Goal: Information Seeking & Learning: Learn about a topic

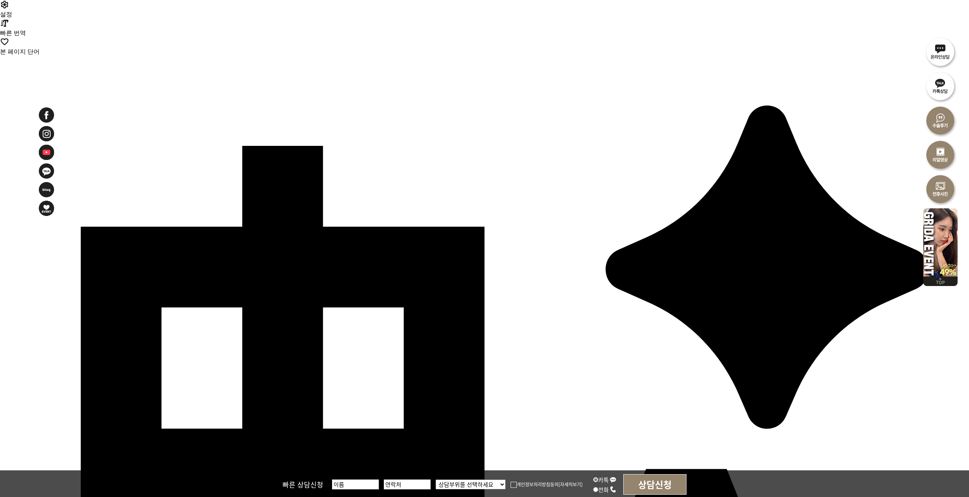
click at [65, 241] on div at bounding box center [57, 221] width 38 height 228
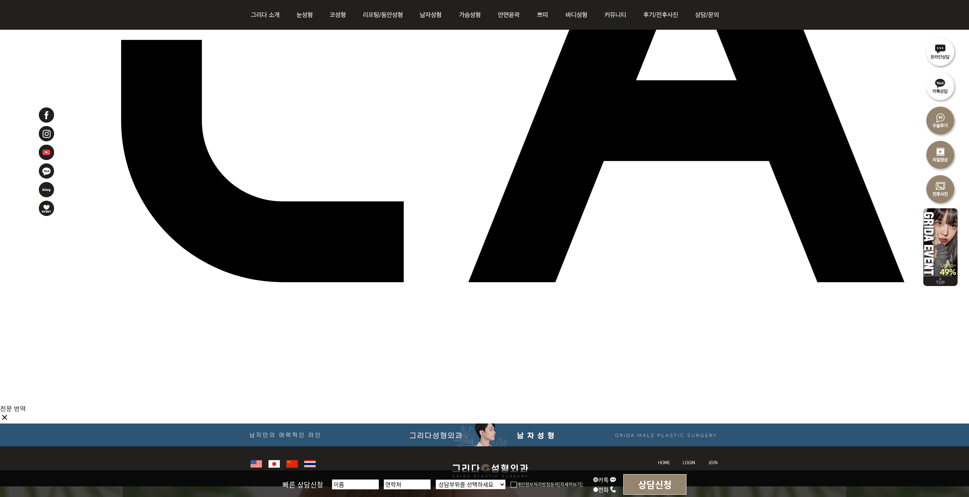
scroll to position [685, 0]
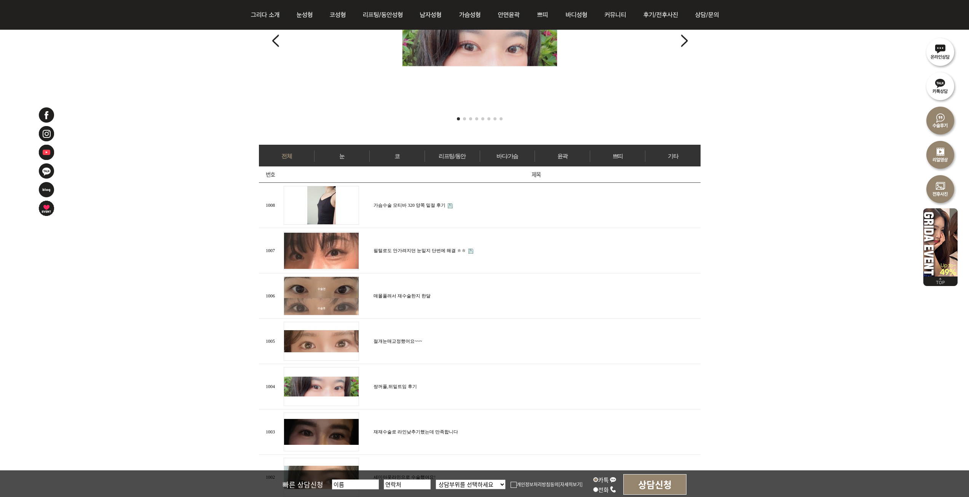
scroll to position [228, 0]
click at [414, 204] on link "가슴수술 모티바 320 양쪽 밑절 후기" at bounding box center [409, 205] width 72 height 5
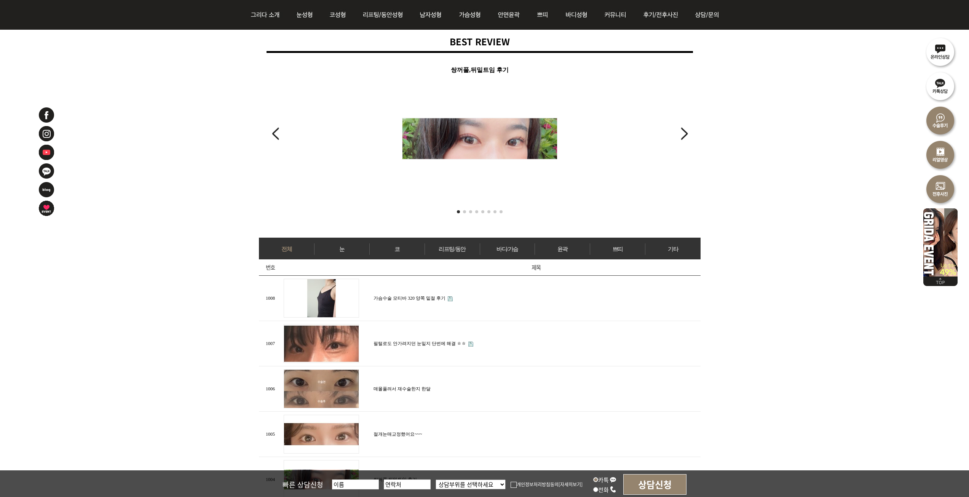
scroll to position [152, 0]
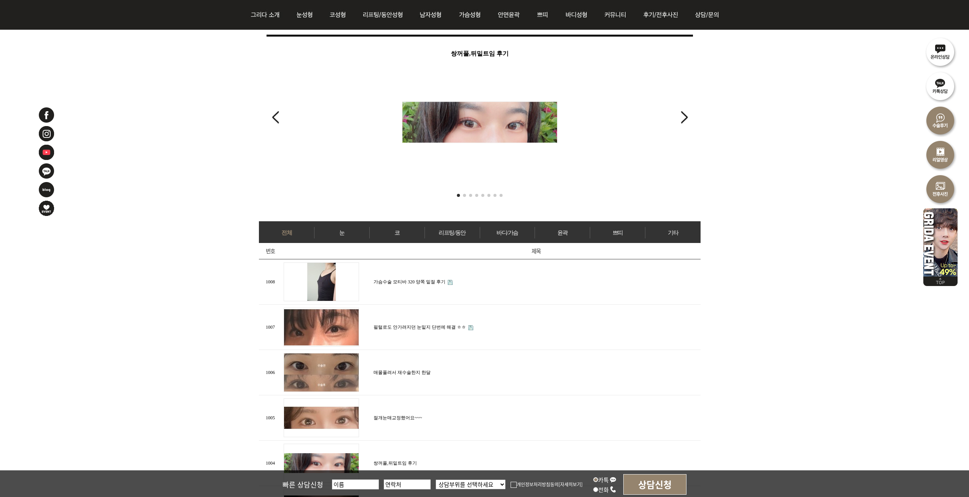
click at [689, 117] on div "Next slide" at bounding box center [684, 117] width 10 height 17
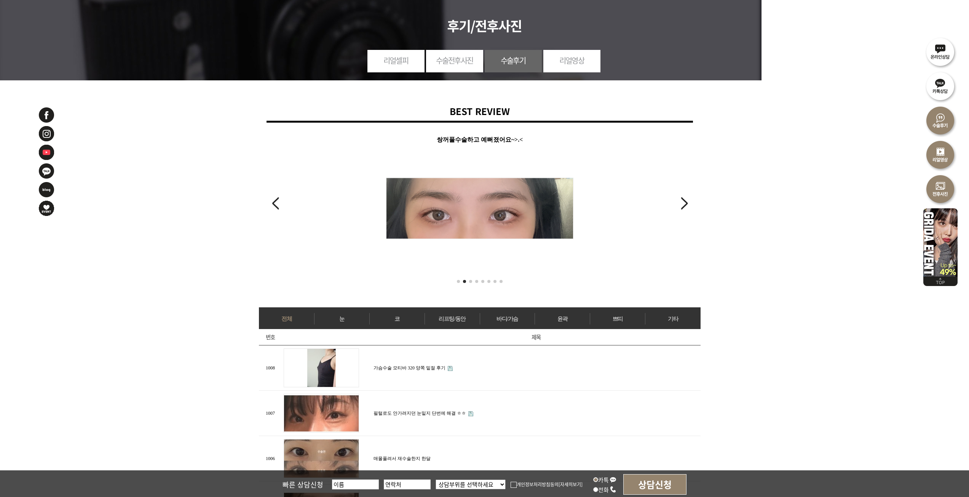
scroll to position [38, 0]
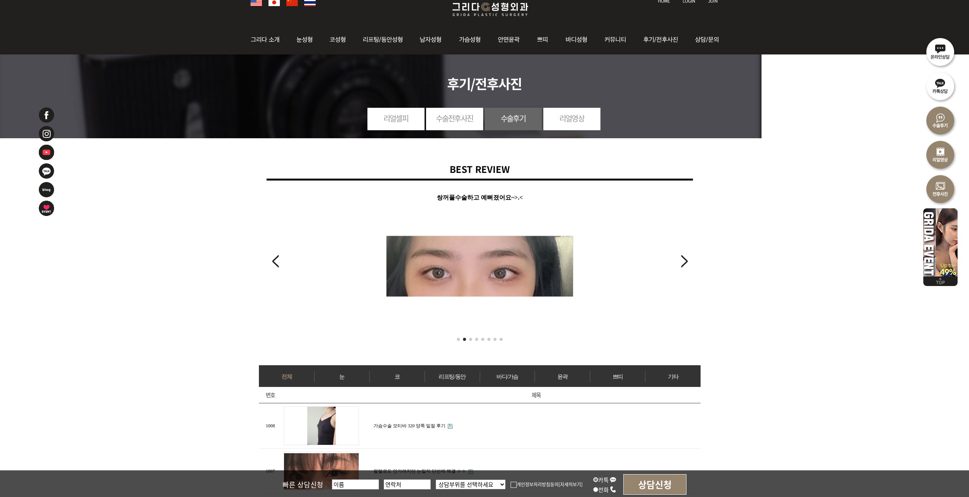
click at [692, 263] on div "쌍꺼풀수술하고 예뻐졌어요~>.<" at bounding box center [479, 259] width 426 height 135
click at [687, 264] on div "Next slide" at bounding box center [684, 261] width 10 height 17
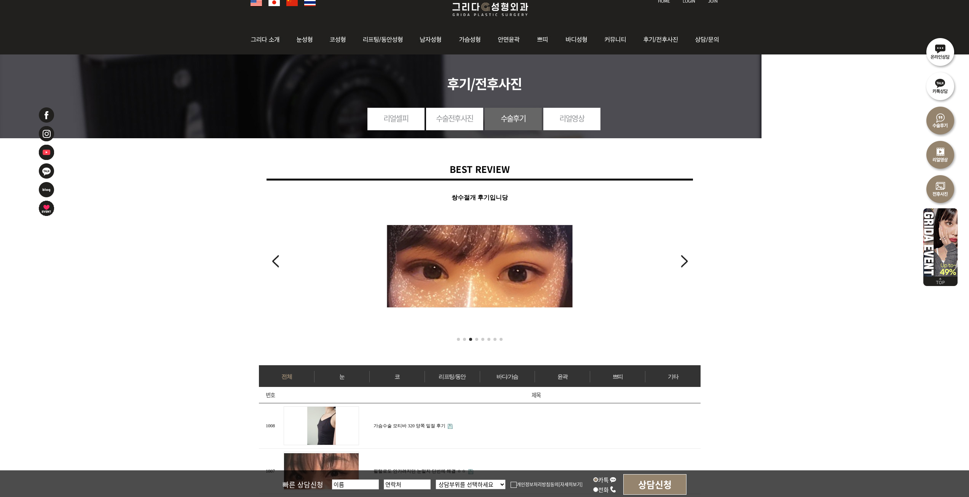
click at [687, 264] on div "Next slide" at bounding box center [684, 261] width 10 height 17
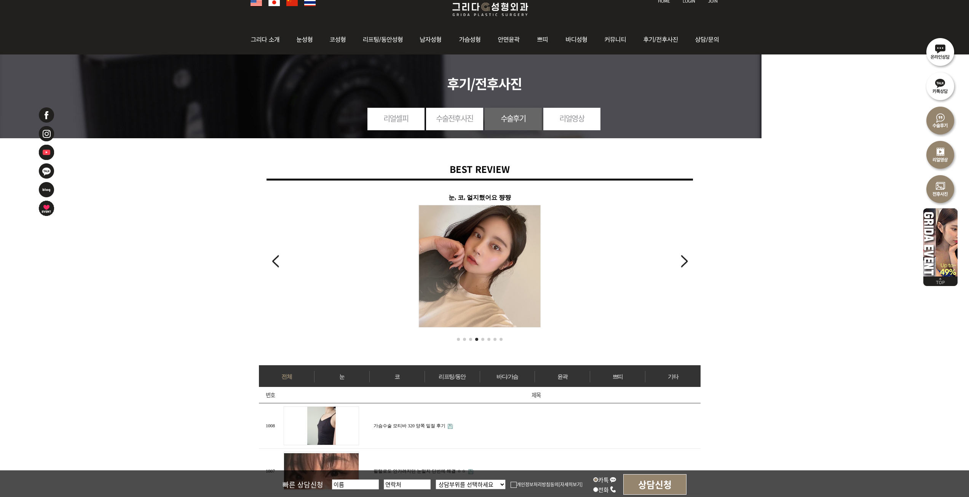
click at [687, 264] on div "Next slide" at bounding box center [684, 261] width 10 height 17
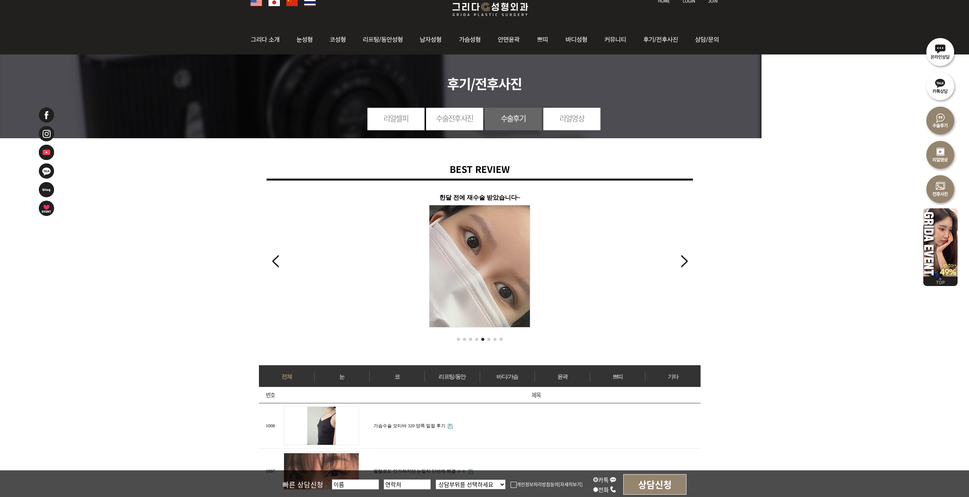
click at [687, 264] on div "Next slide" at bounding box center [684, 261] width 10 height 17
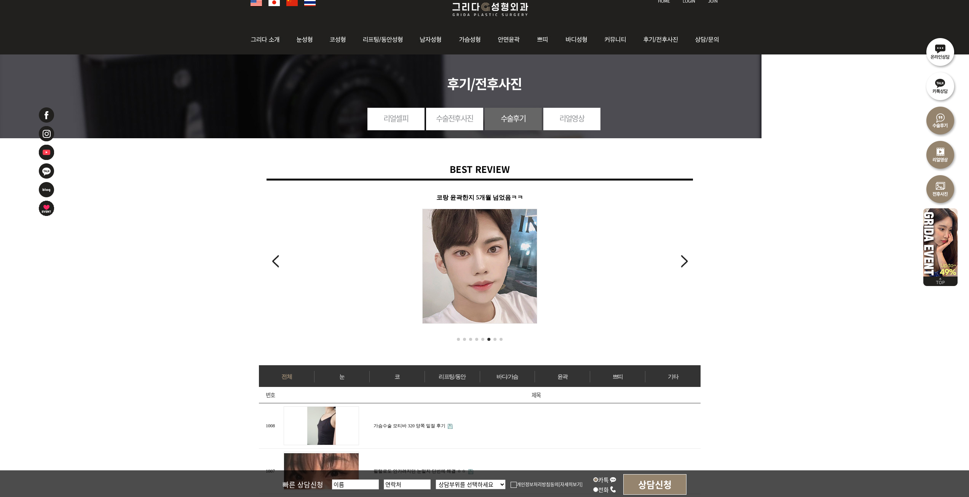
click at [687, 264] on div "Next slide" at bounding box center [684, 261] width 10 height 17
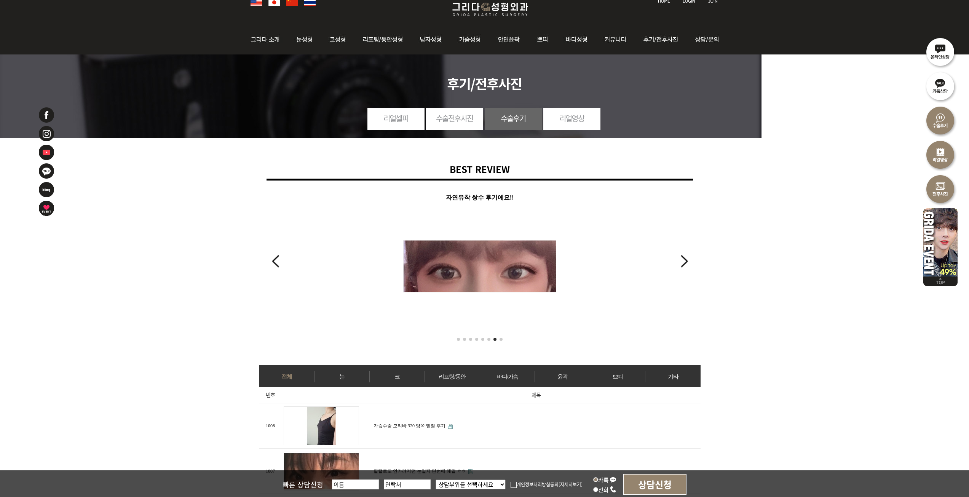
click at [687, 264] on div "Next slide" at bounding box center [684, 261] width 10 height 17
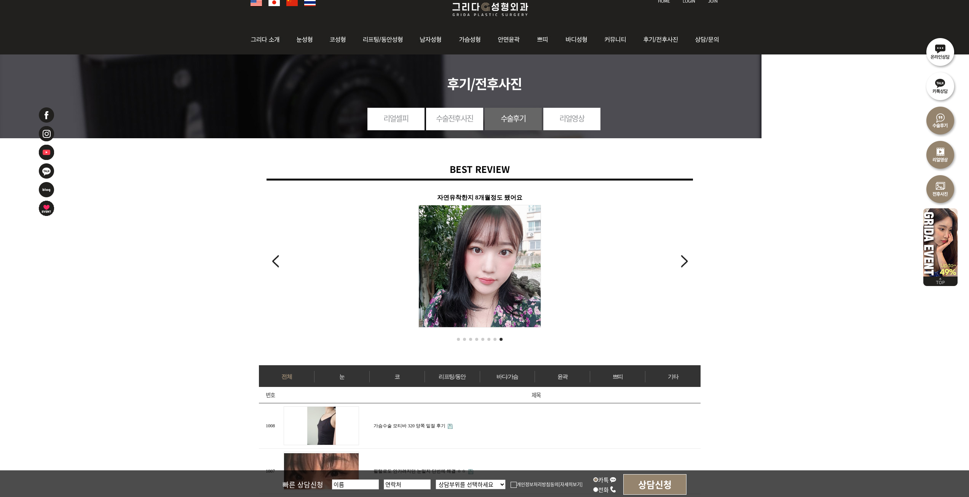
click at [687, 264] on div "Next slide" at bounding box center [684, 261] width 10 height 17
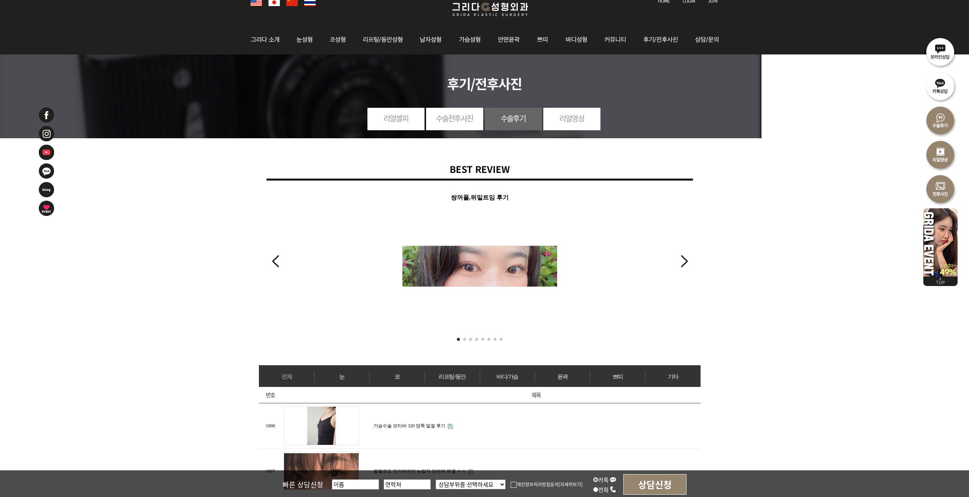
click at [687, 264] on div "Next slide" at bounding box center [684, 261] width 10 height 17
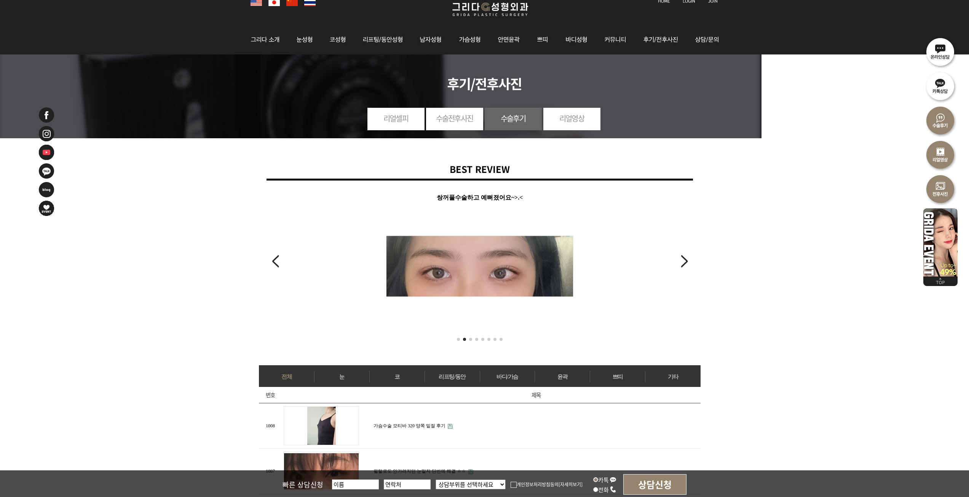
click at [687, 264] on div "Next slide" at bounding box center [684, 261] width 10 height 17
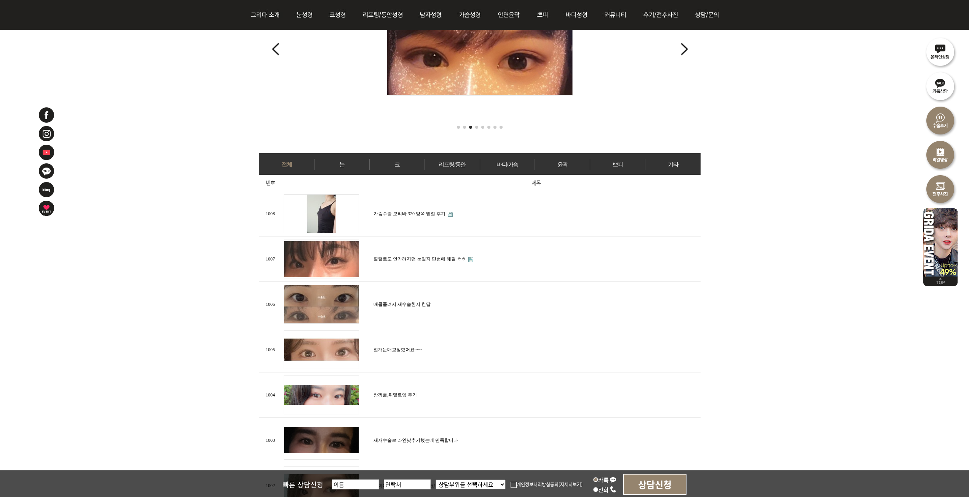
scroll to position [266, 0]
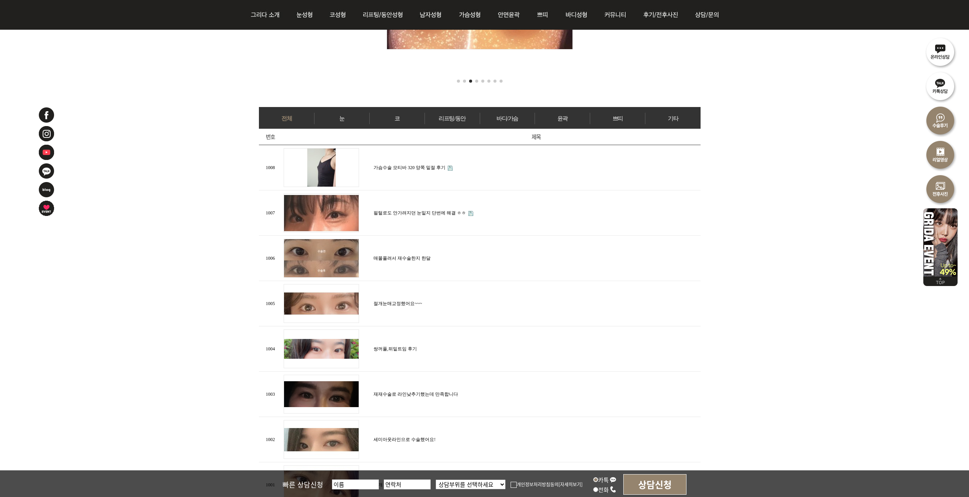
click at [364, 120] on link "눈" at bounding box center [341, 118] width 55 height 11
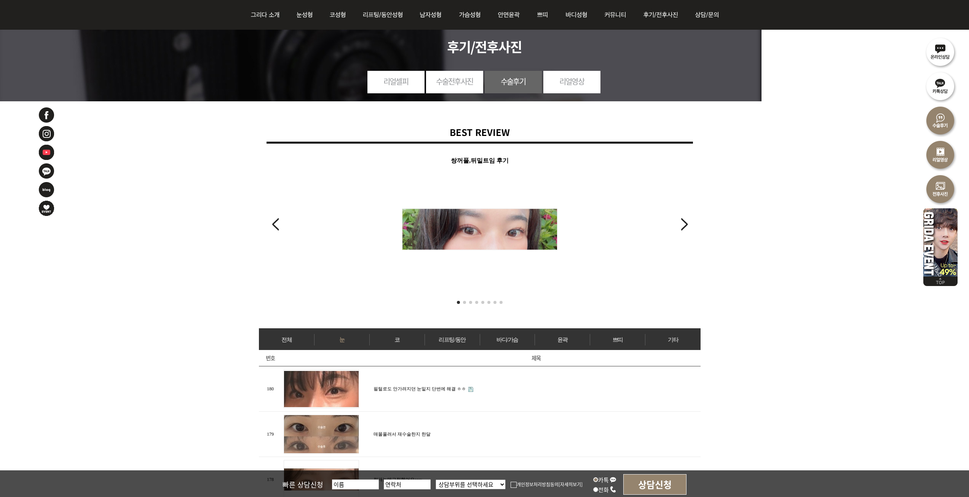
scroll to position [228, 0]
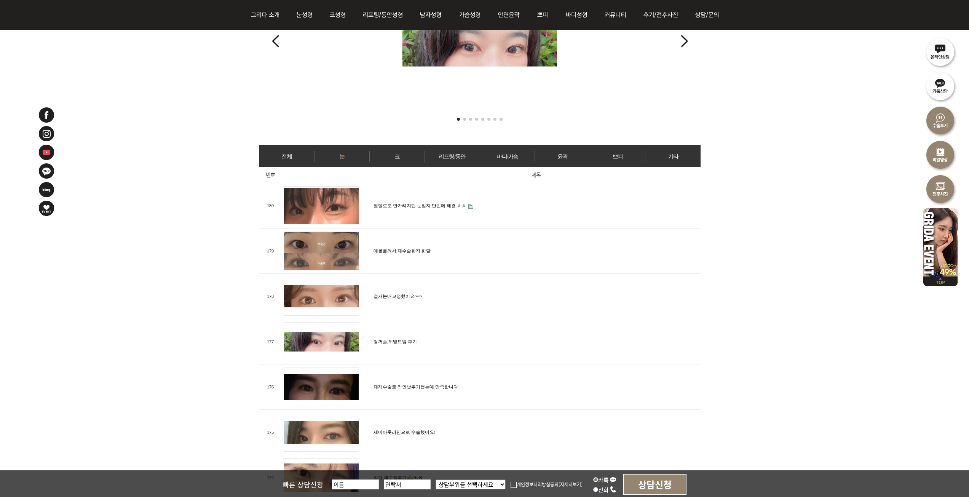
click at [420, 206] on link "필털로도 안가려지던 눈밑지 단번에 해결 ㅎㅎ" at bounding box center [419, 205] width 92 height 5
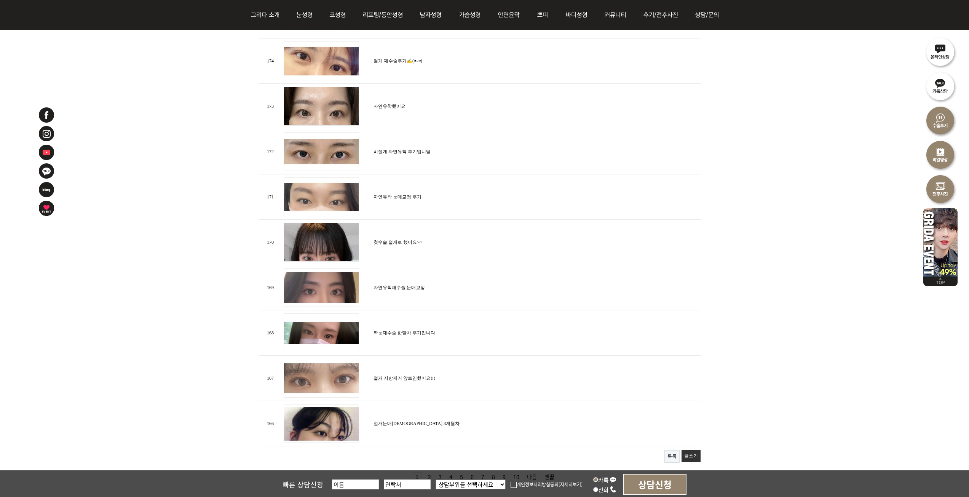
scroll to position [571, 0]
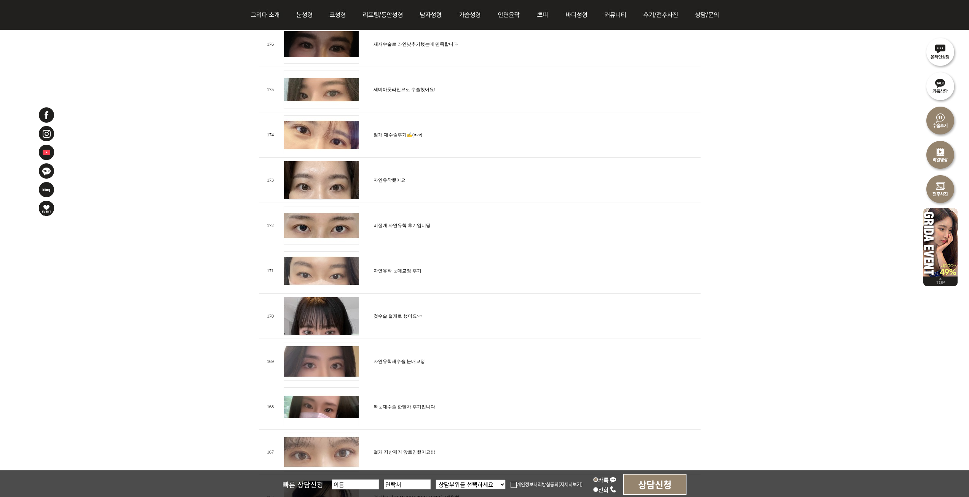
click at [414, 223] on link "비절개 자연유착 후기입니당" at bounding box center [401, 225] width 57 height 5
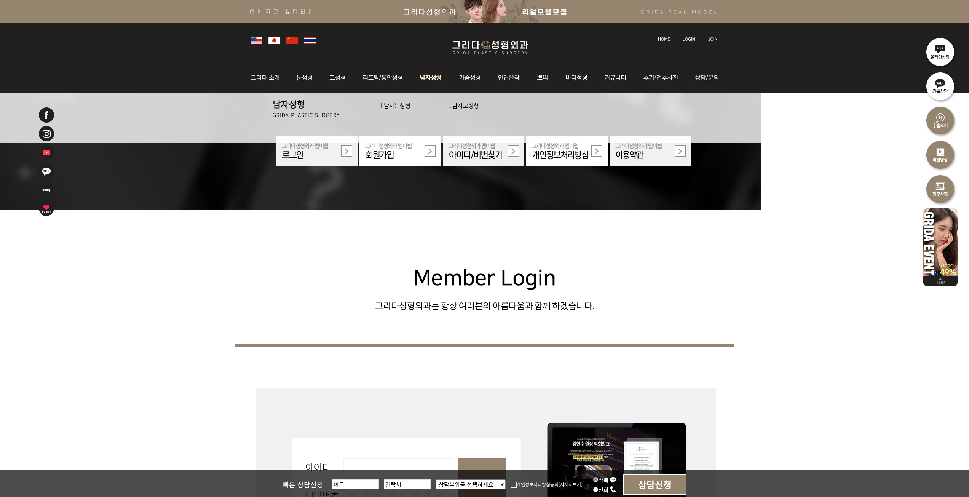
click at [423, 78] on img at bounding box center [431, 78] width 39 height 30
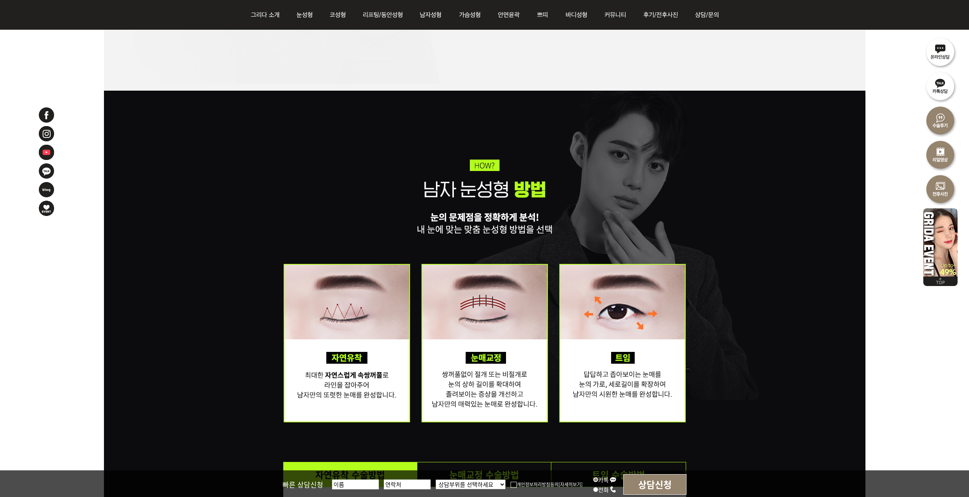
scroll to position [1104, 0]
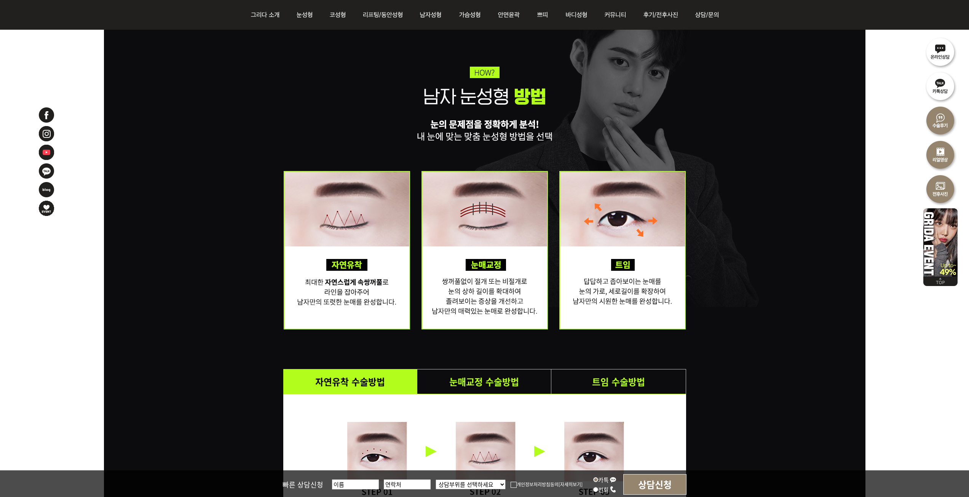
click at [491, 275] on div "자연유착 수술방법 눈매교정 수술방법 트임 수술방법" at bounding box center [484, 285] width 403 height 574
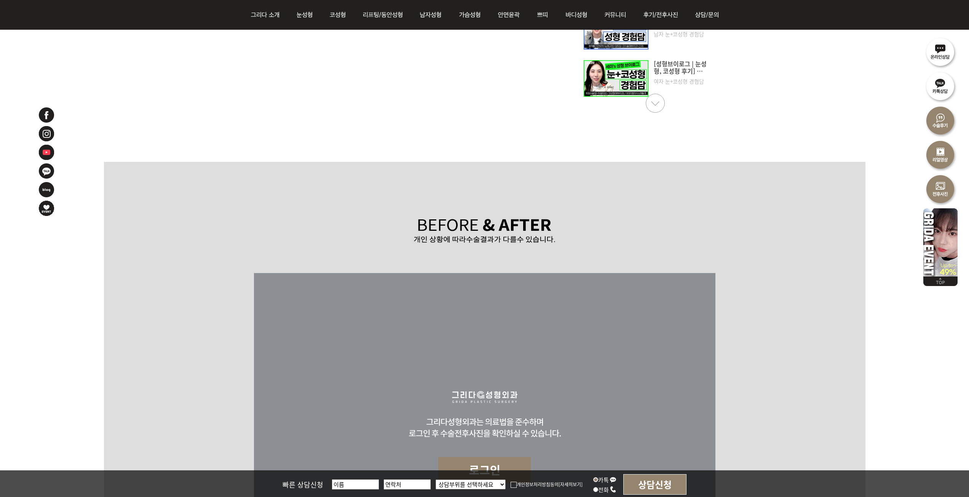
scroll to position [5176, 0]
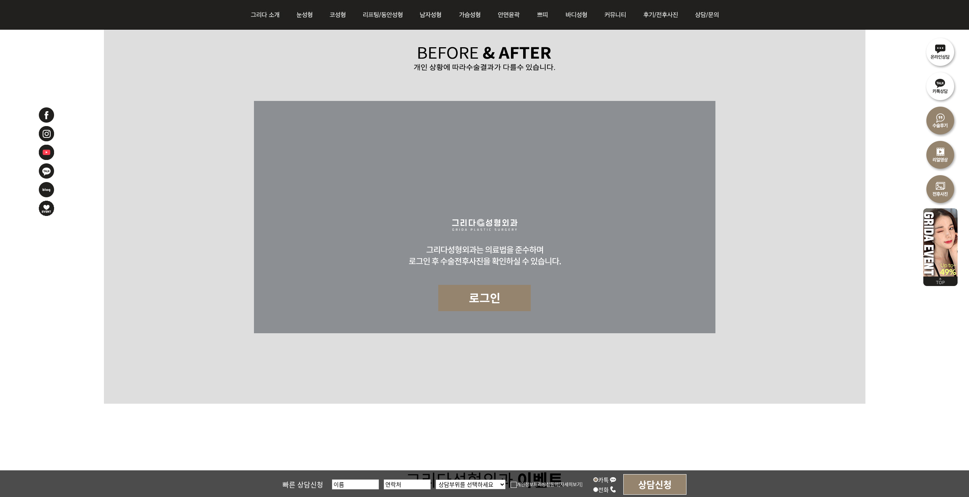
click at [493, 339] on div at bounding box center [484, 197] width 761 height 414
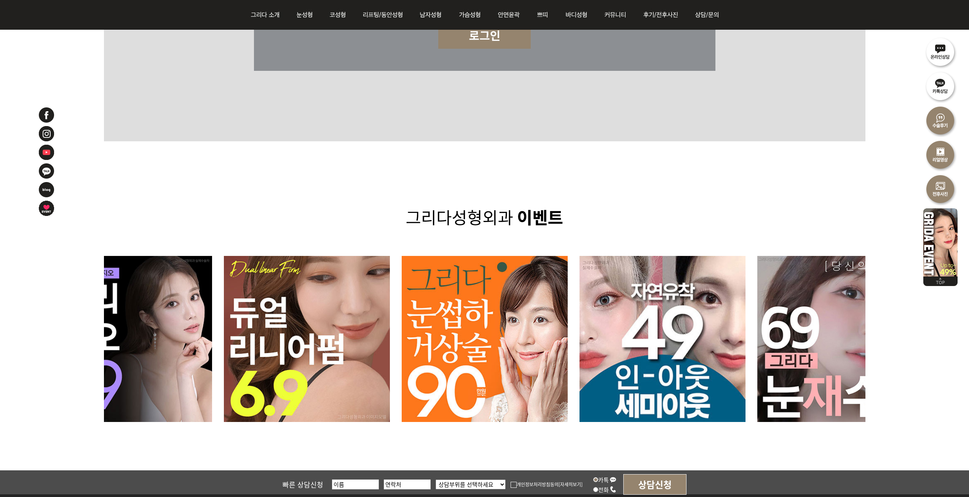
scroll to position [5310, 0]
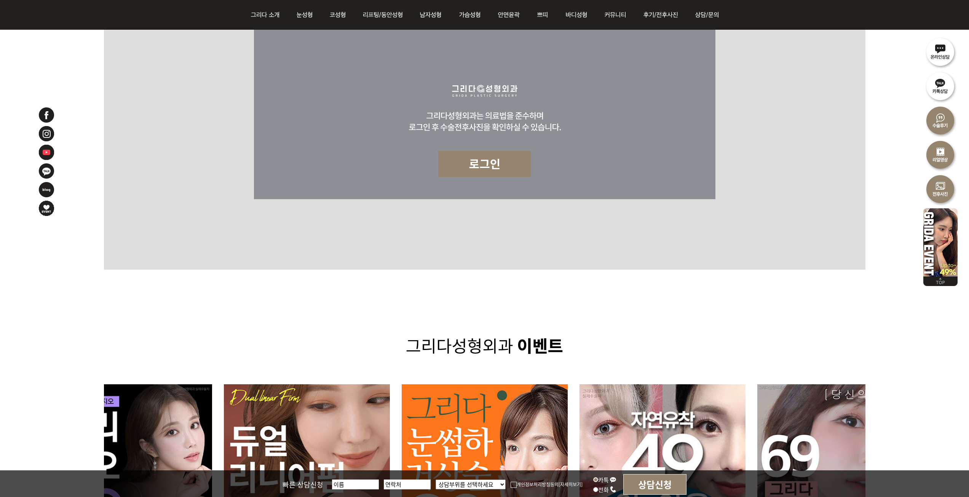
click at [476, 289] on div at bounding box center [484, 445] width 761 height 353
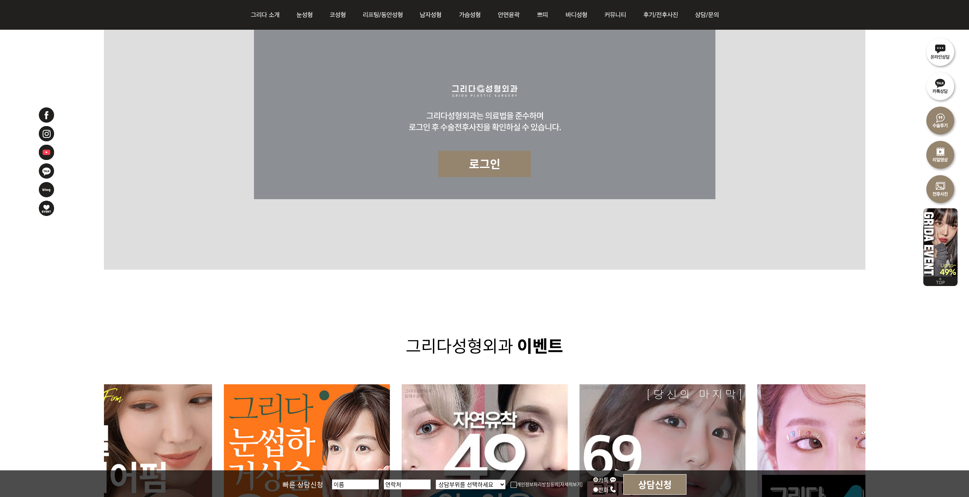
click at [43, 149] on img at bounding box center [46, 152] width 17 height 17
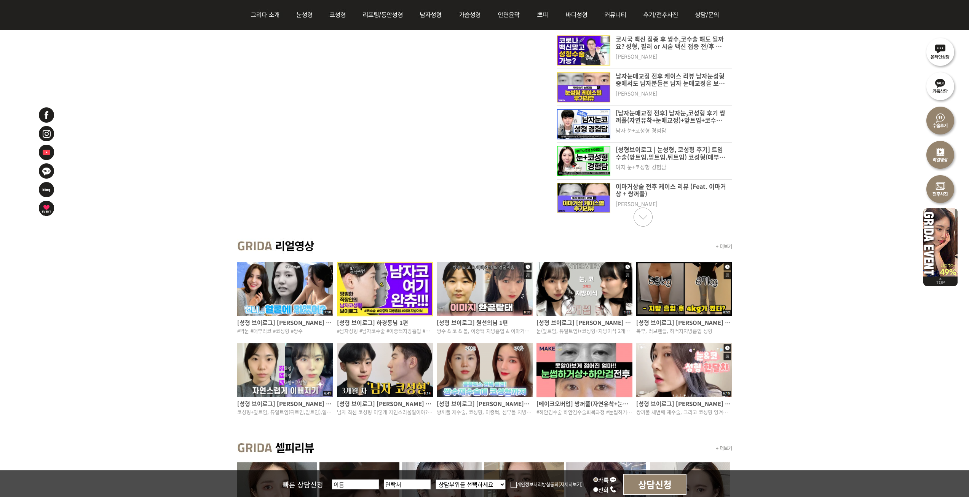
scroll to position [1481, 0]
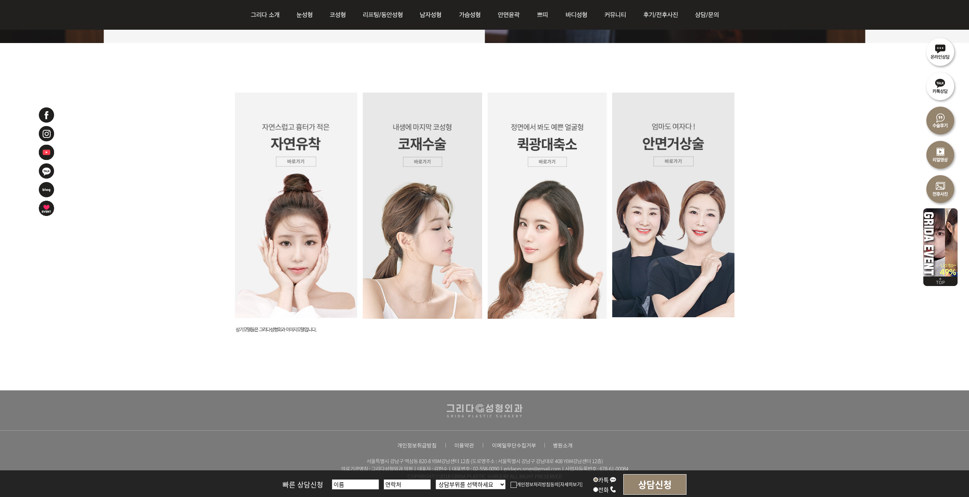
scroll to position [1928, 0]
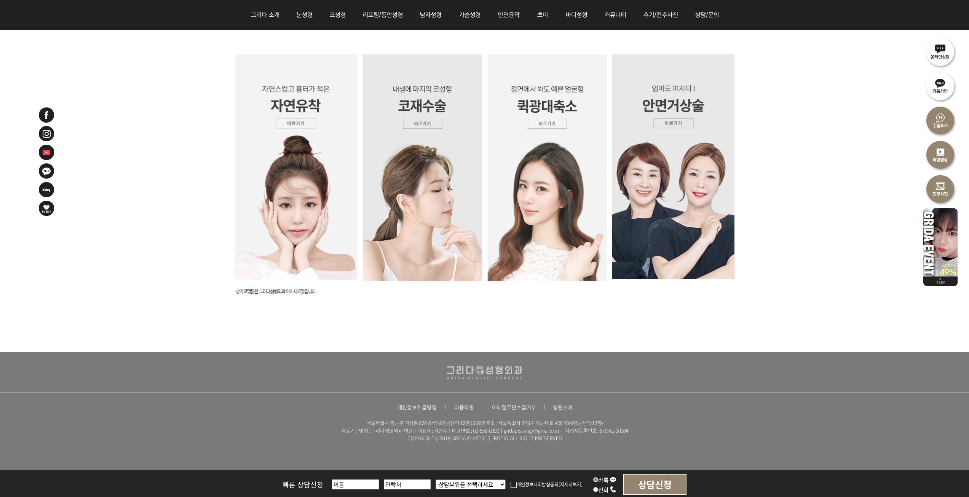
click at [673, 439] on div at bounding box center [484, 431] width 495 height 30
click at [605, 305] on img at bounding box center [484, 317] width 499 height 72
click at [674, 121] on img at bounding box center [671, 166] width 125 height 225
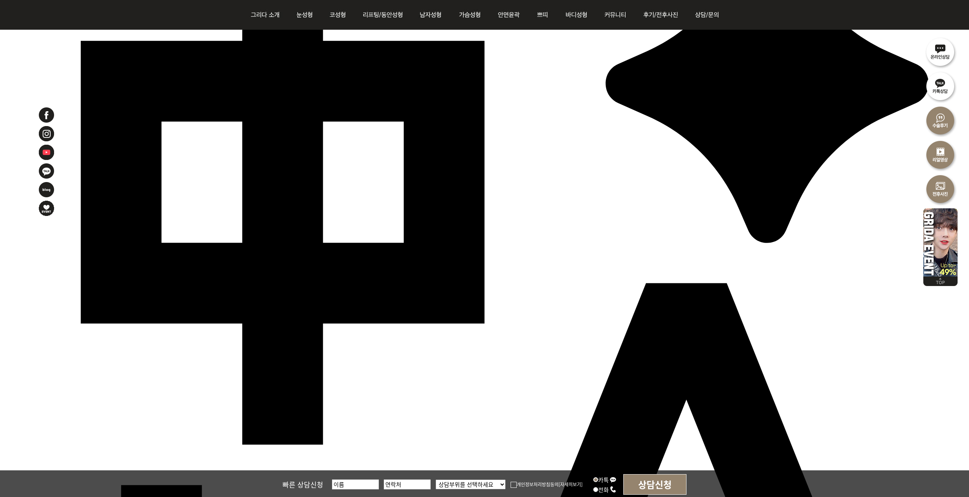
scroll to position [190, 0]
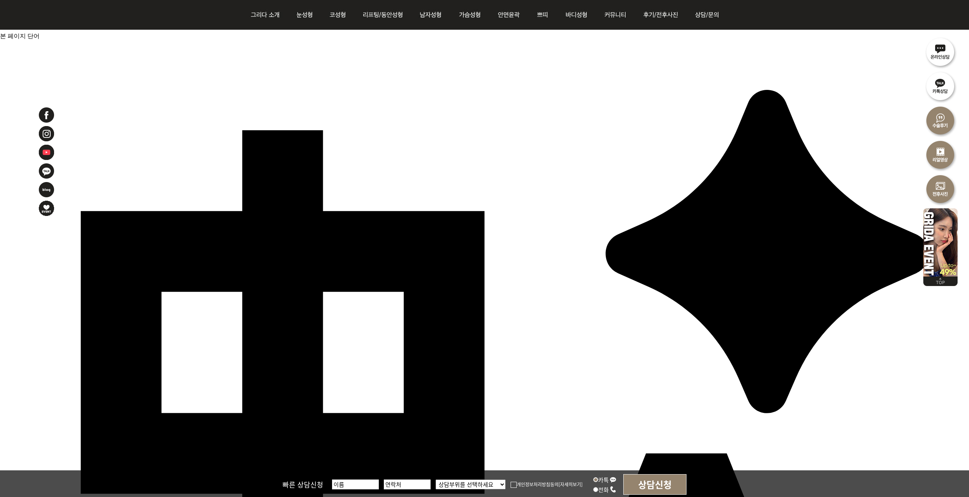
scroll to position [0, 0]
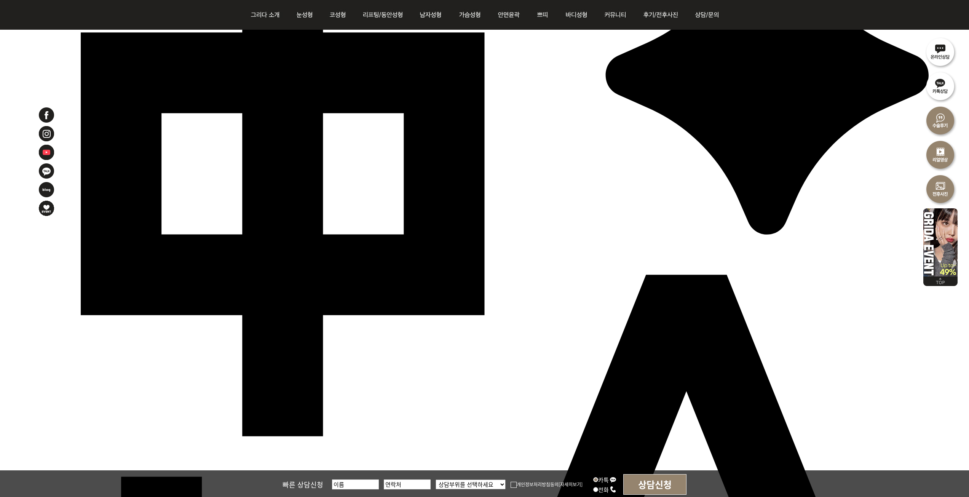
scroll to position [228, 0]
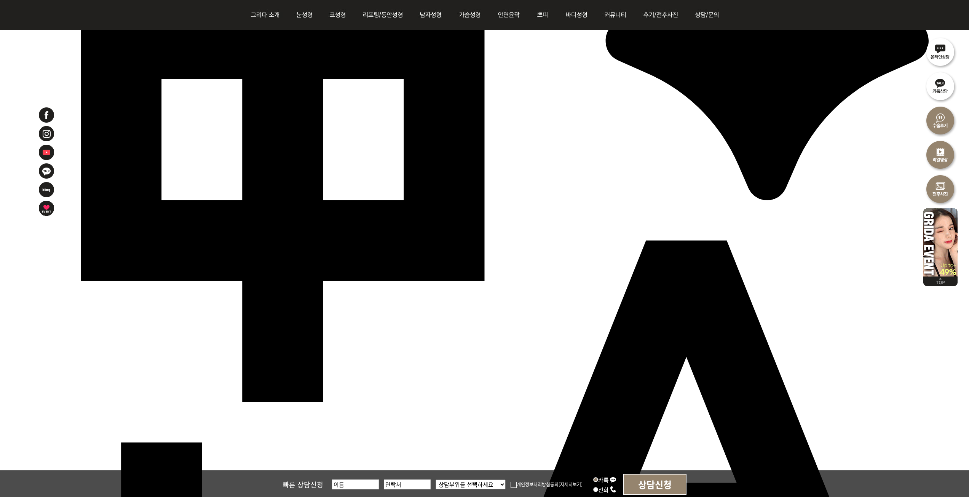
drag, startPoint x: 821, startPoint y: 410, endPoint x: 252, endPoint y: 314, distance: 577.4
drag, startPoint x: 609, startPoint y: 406, endPoint x: 775, endPoint y: 434, distance: 168.3
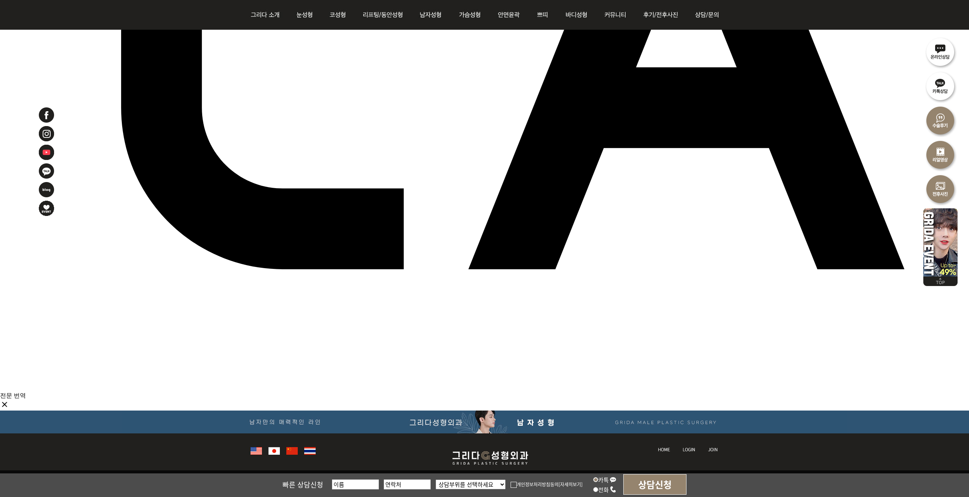
scroll to position [647, 0]
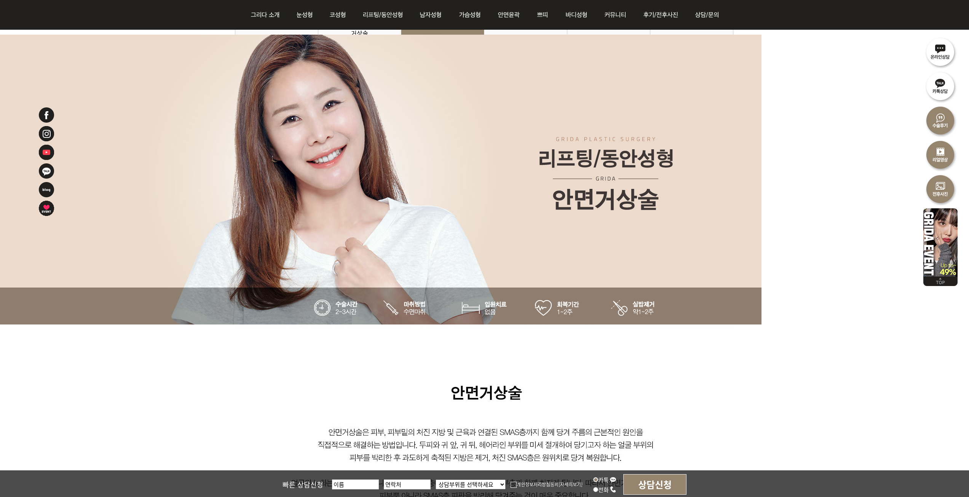
scroll to position [1180, 0]
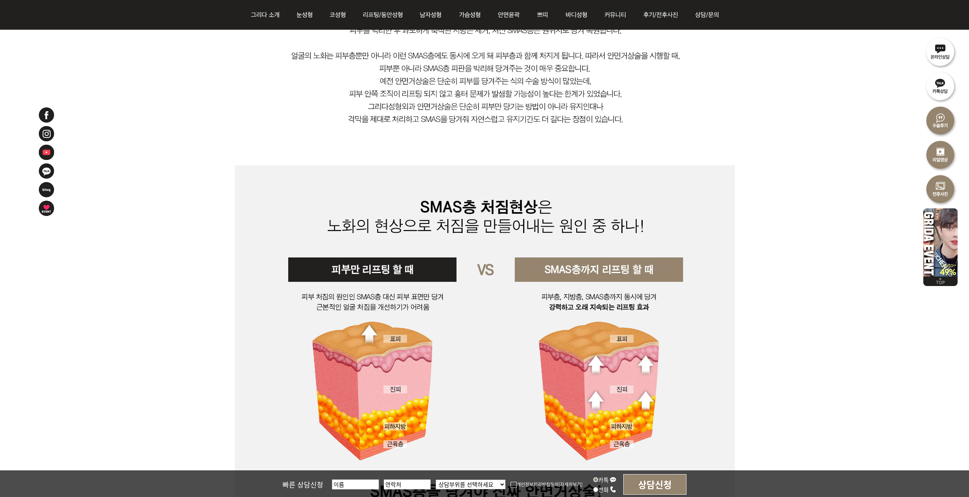
scroll to position [1637, 0]
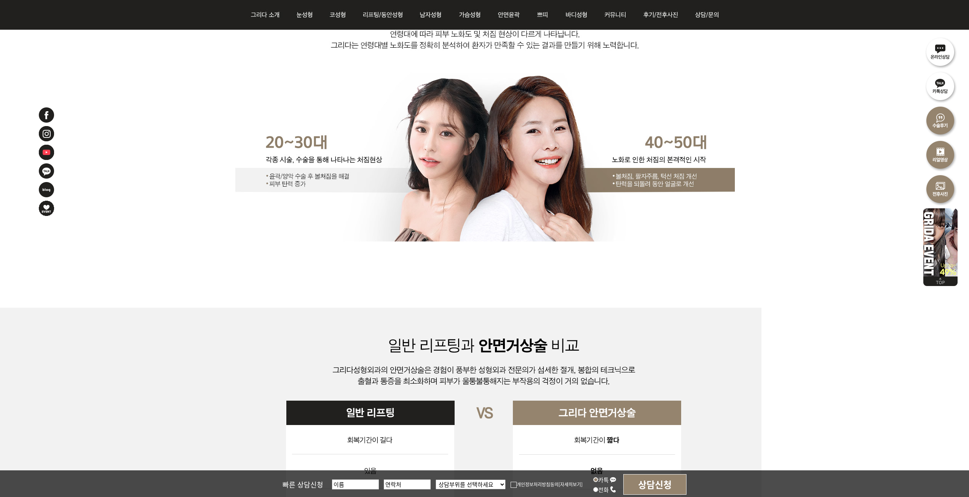
scroll to position [3464, 0]
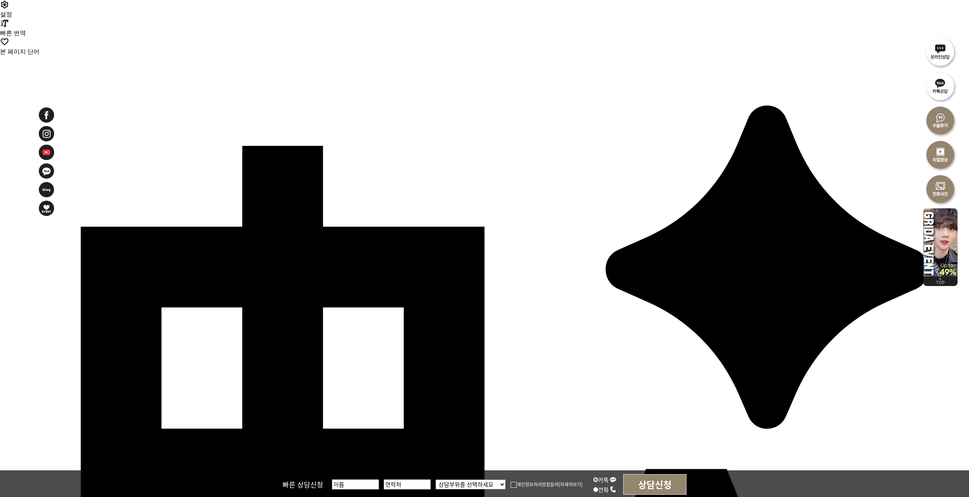
scroll to position [38, 0]
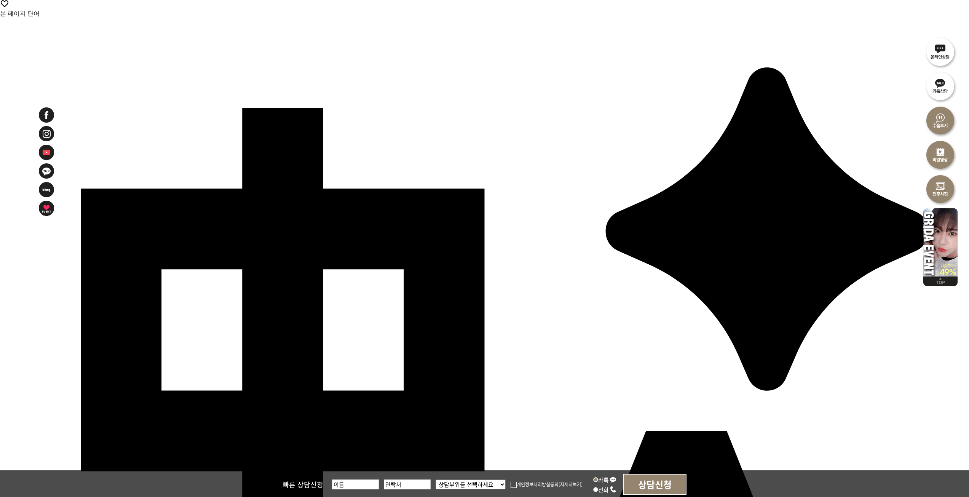
drag, startPoint x: 784, startPoint y: 320, endPoint x: 781, endPoint y: 337, distance: 17.9
